Goal: Information Seeking & Learning: Learn about a topic

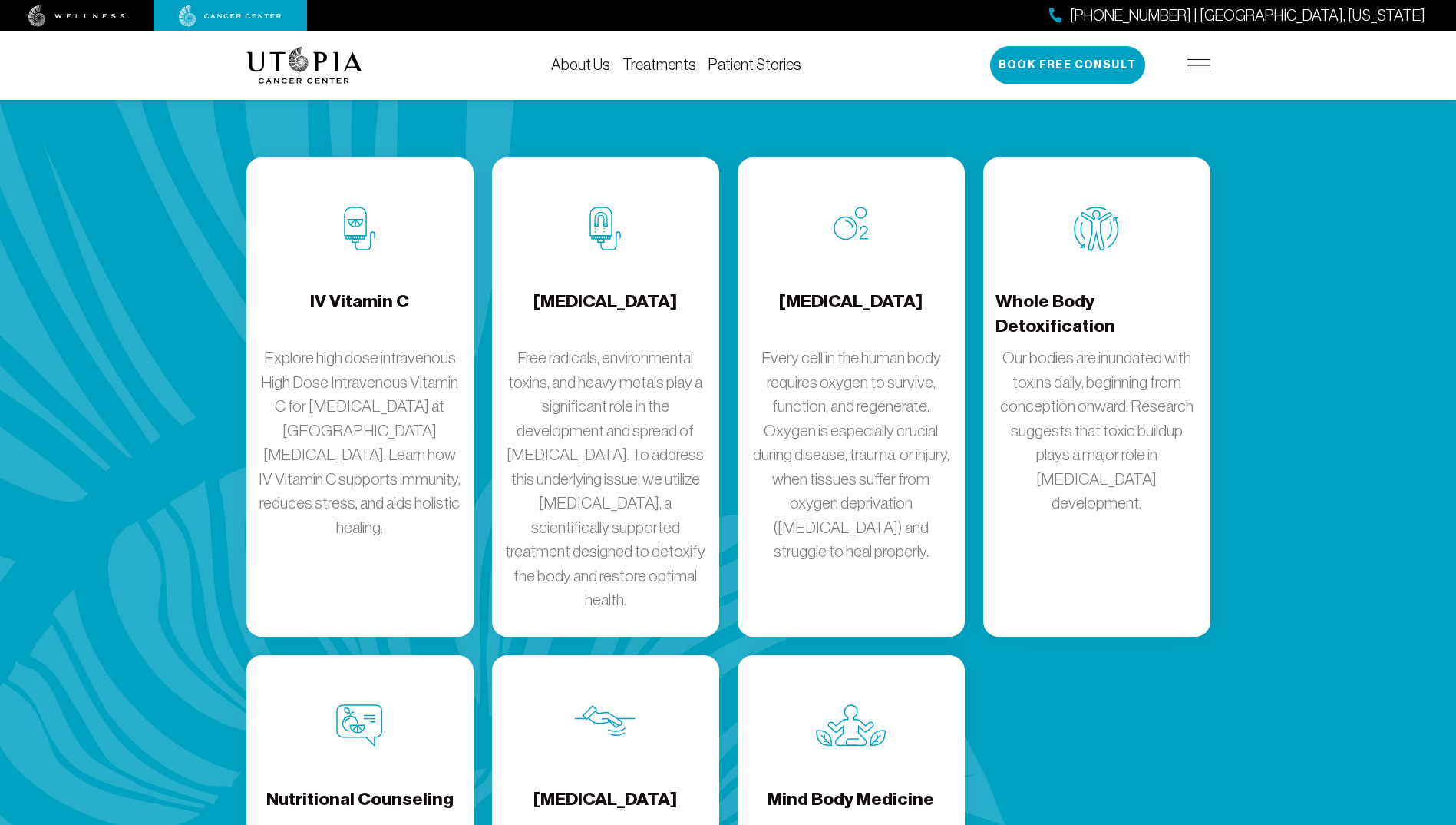
scroll to position [1766, 0]
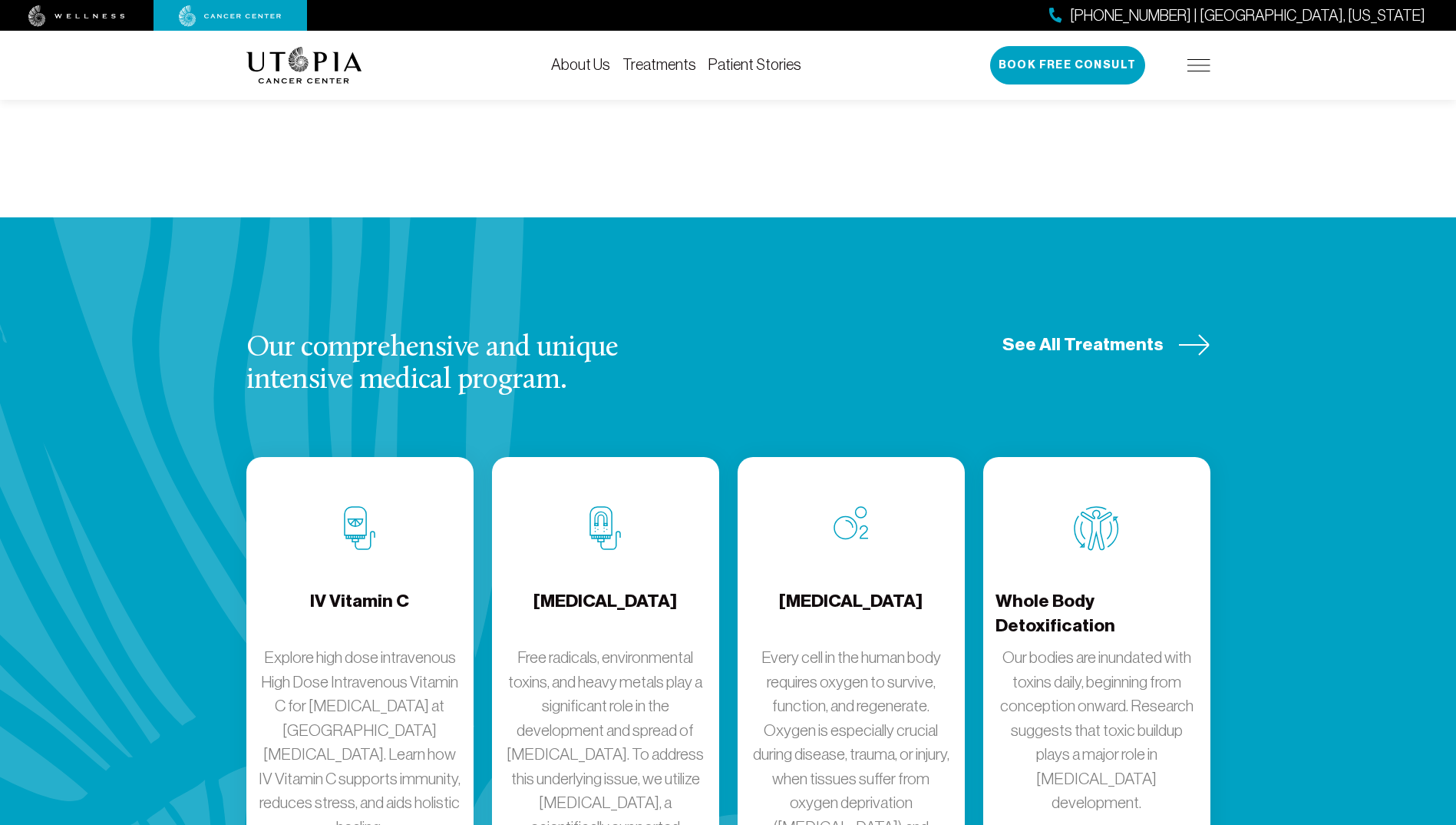
click at [662, 69] on link "Treatments" at bounding box center [659, 65] width 73 height 17
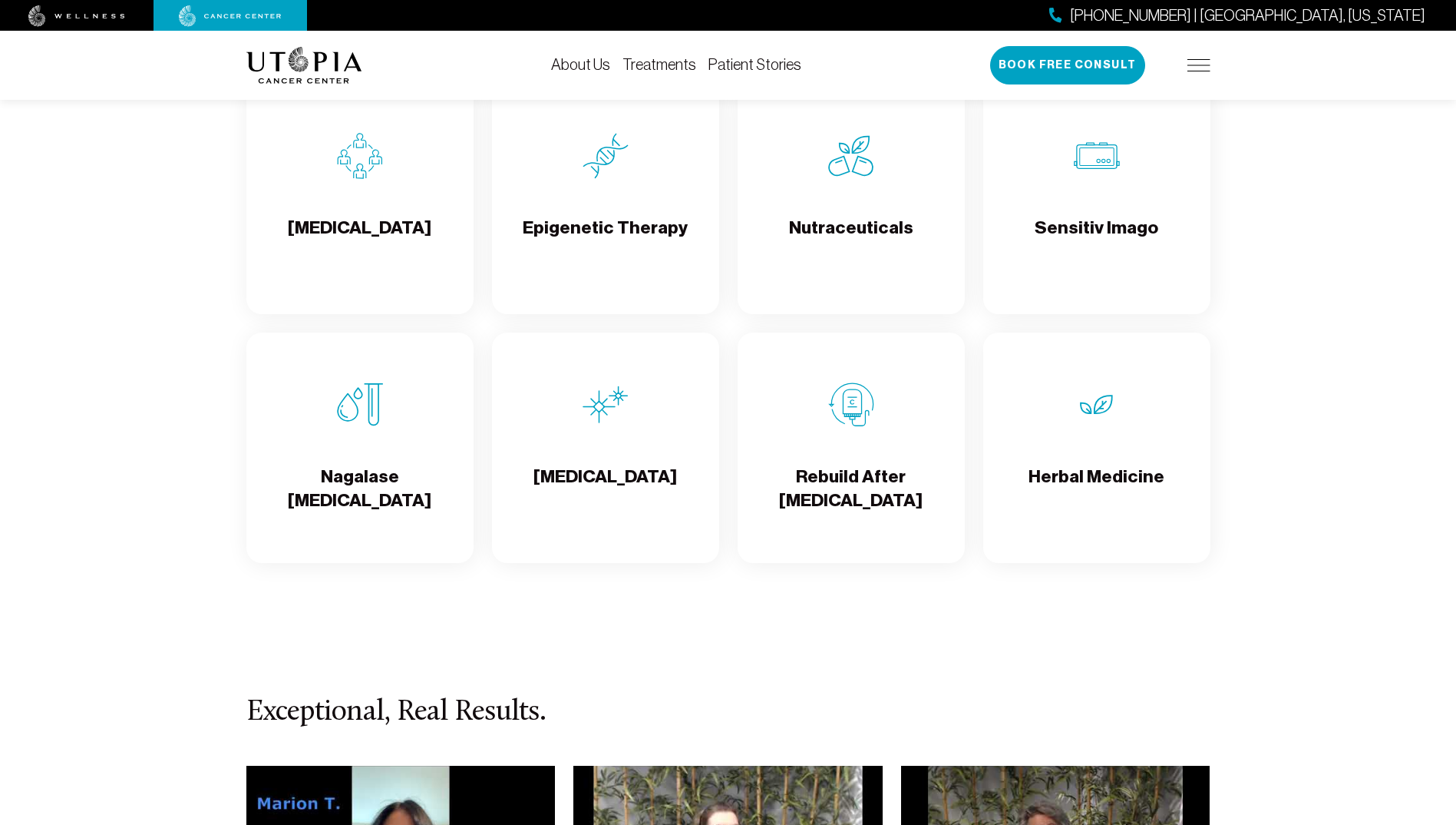
scroll to position [2687, 0]
click at [854, 472] on h4 "Rebuild After [MEDICAL_DATA]" at bounding box center [851, 490] width 203 height 50
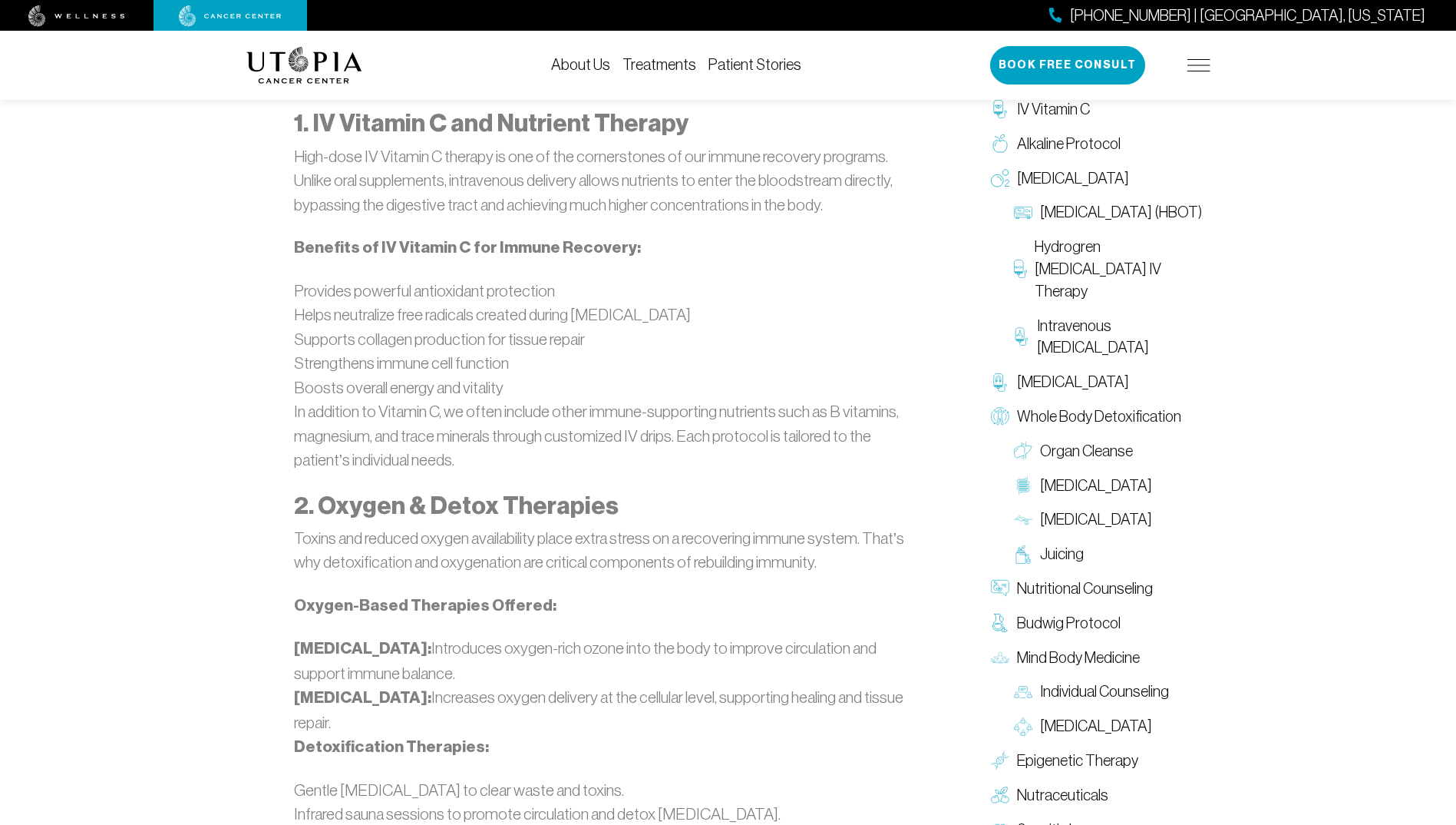
scroll to position [2226, 0]
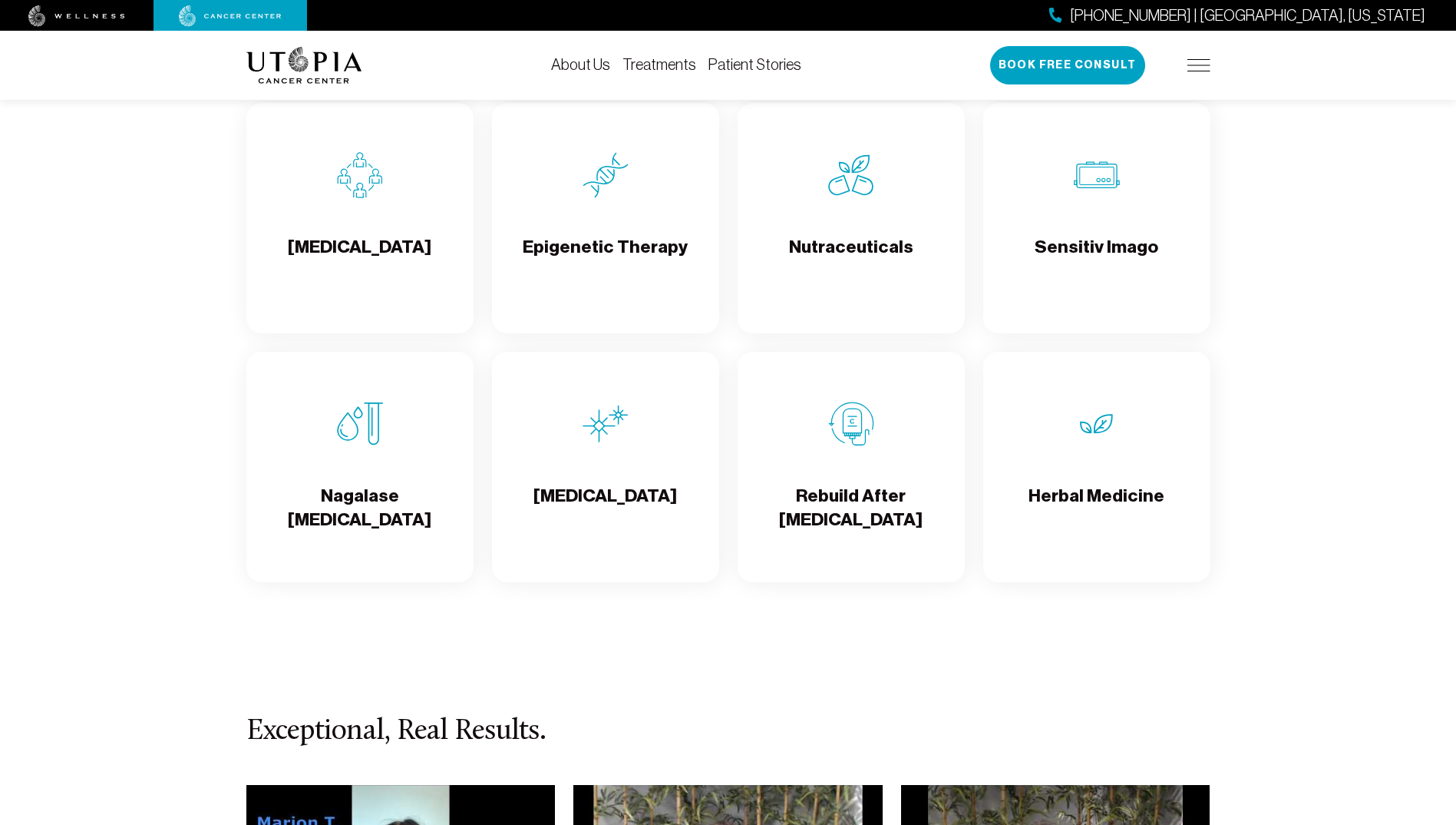
scroll to position [2687, 0]
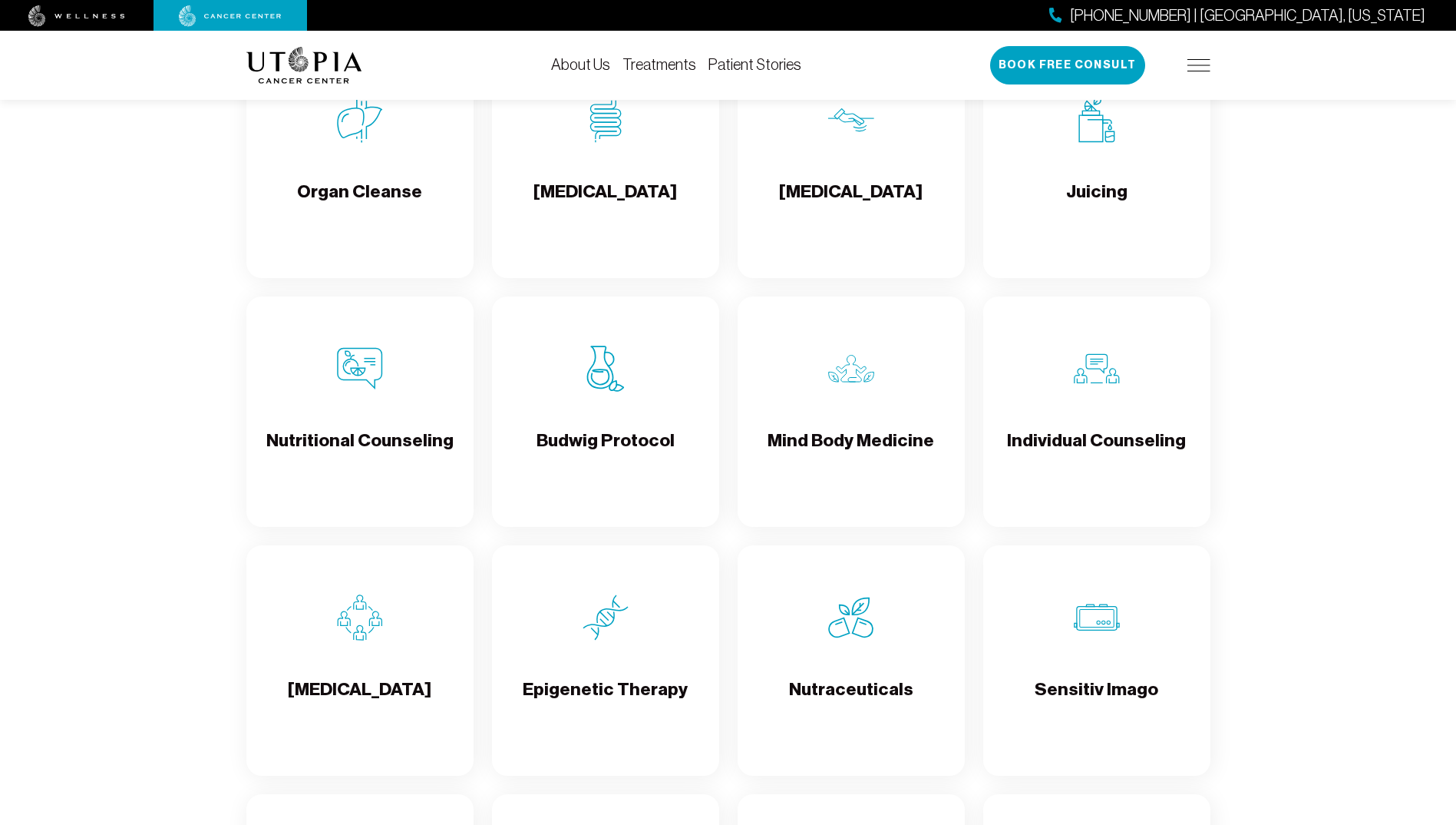
click at [599, 418] on div "Budwig Protocol" at bounding box center [606, 411] width 228 height 231
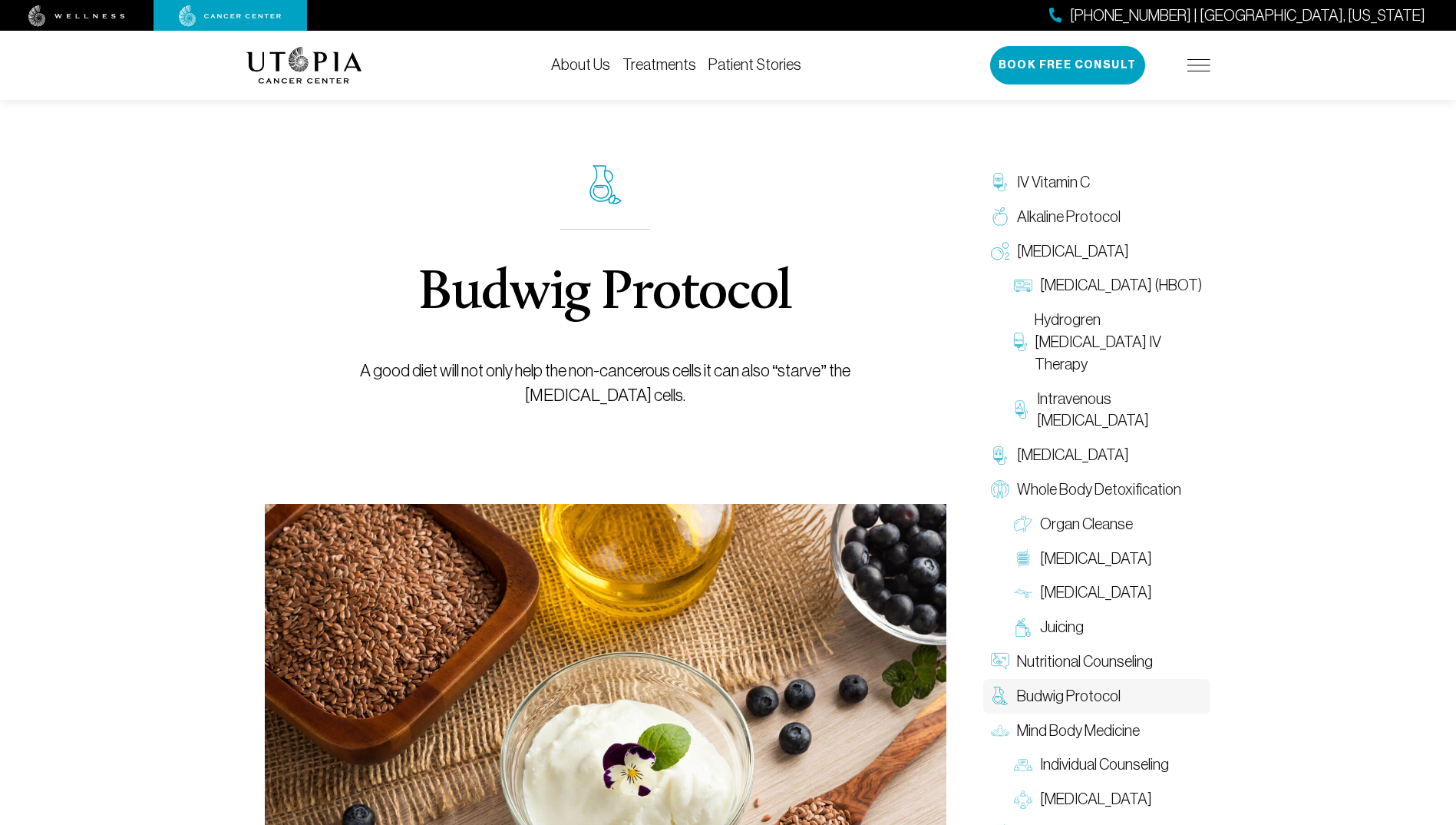
click at [310, 66] on img at bounding box center [304, 66] width 116 height 37
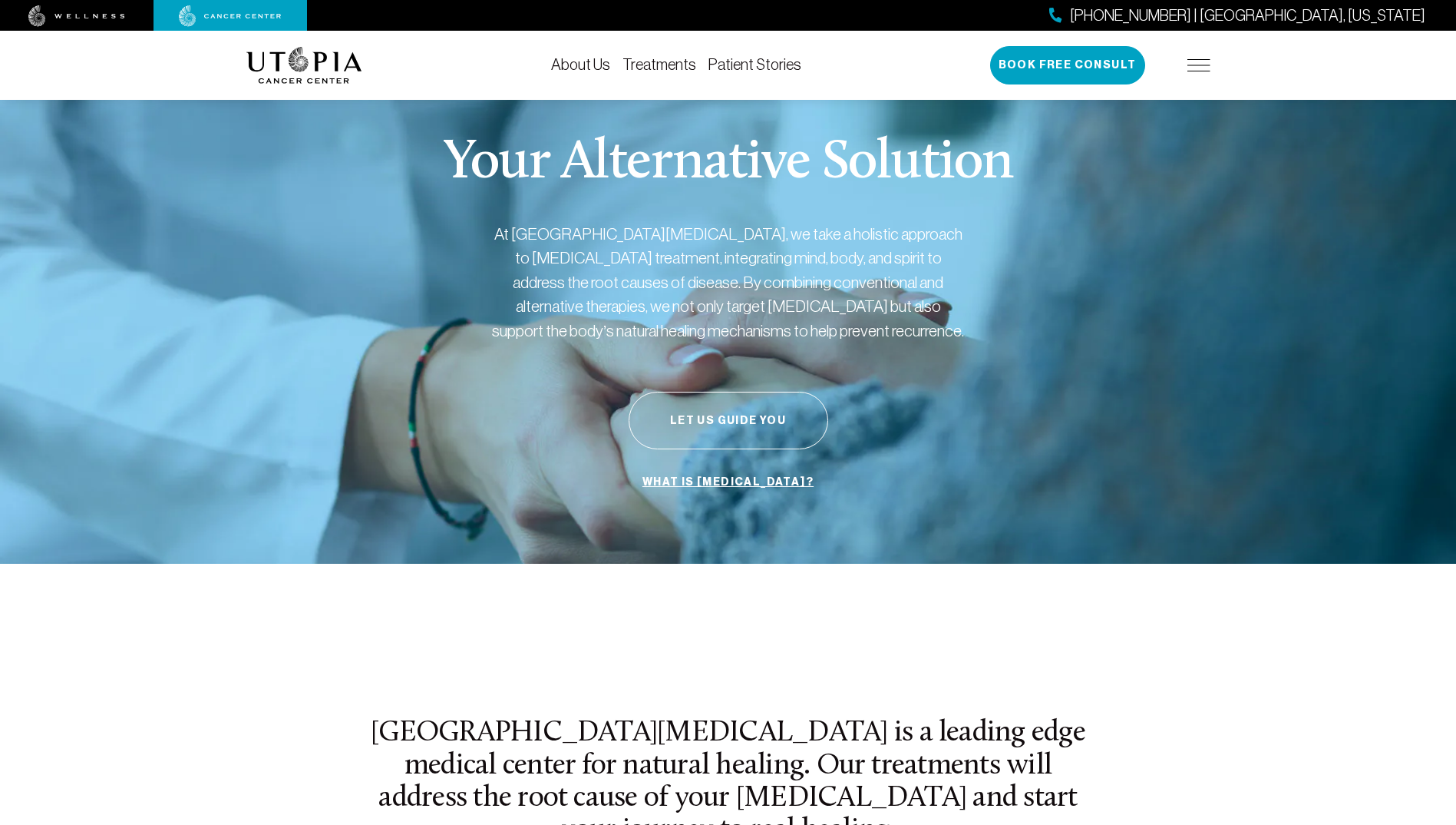
click at [100, 12] on img at bounding box center [76, 16] width 96 height 21
